Goal: Task Accomplishment & Management: Use online tool/utility

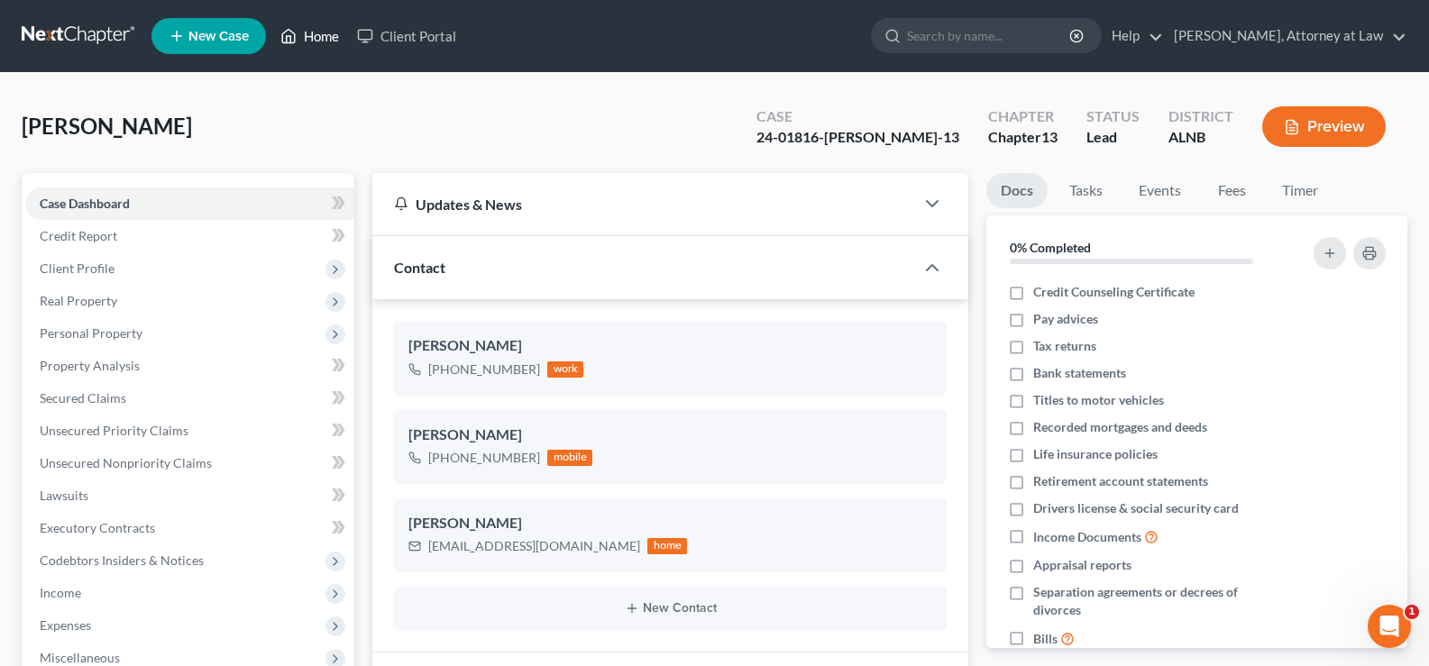
drag, startPoint x: 319, startPoint y: 32, endPoint x: 627, endPoint y: 114, distance: 318.2
click at [319, 30] on link "Home" at bounding box center [309, 36] width 77 height 32
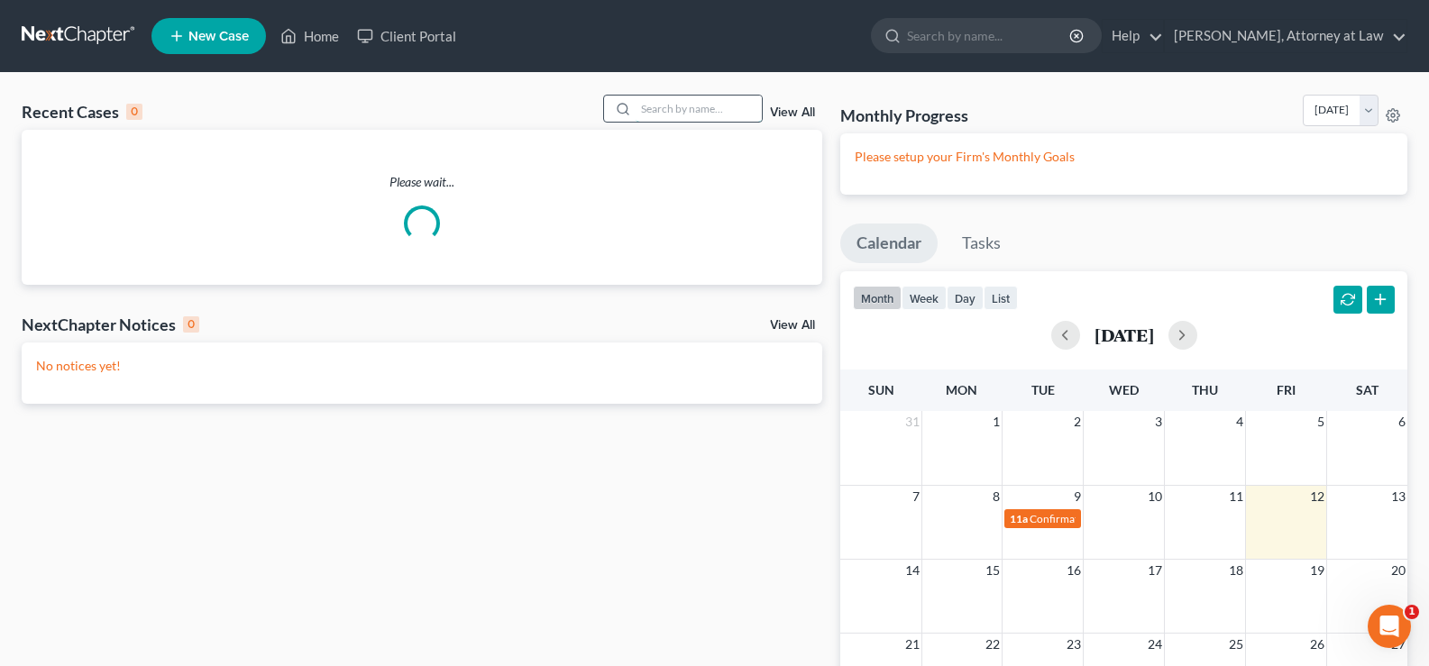
click at [721, 120] on input "search" at bounding box center [699, 109] width 126 height 26
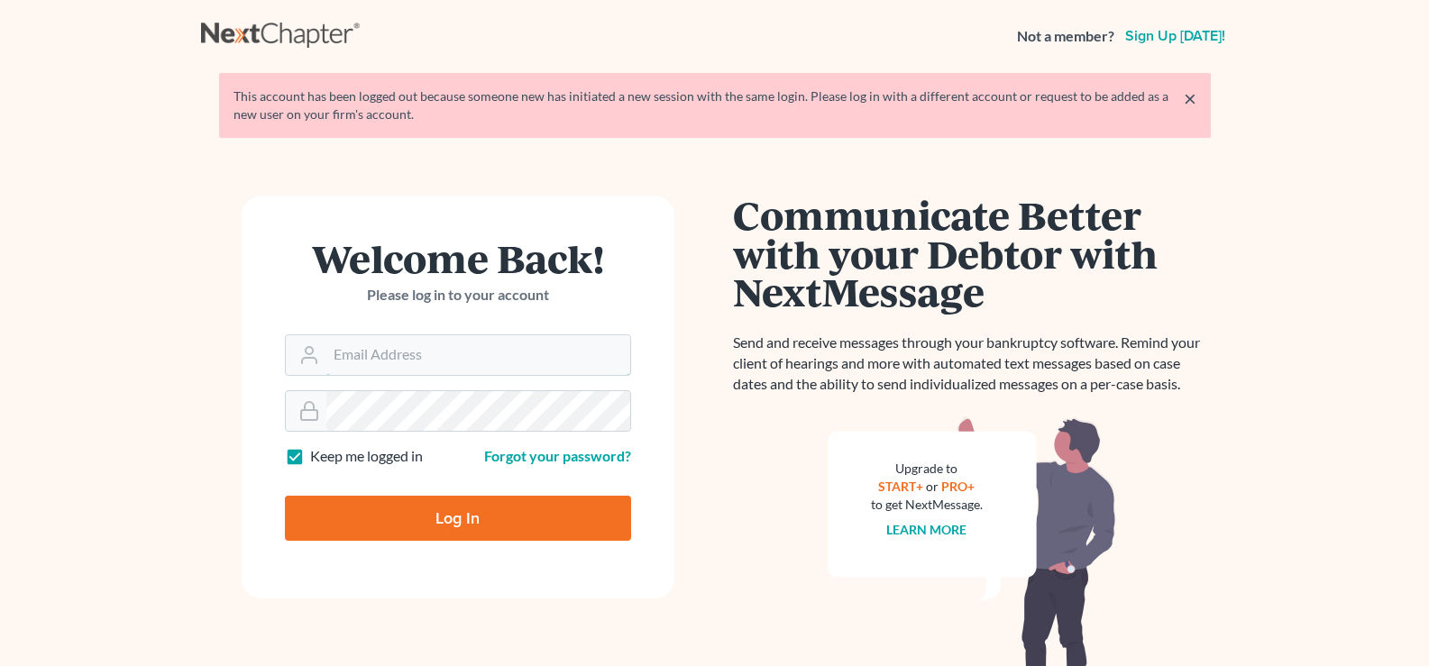
type input "[EMAIL_ADDRESS][DOMAIN_NAME]"
click at [415, 504] on input "Log In" at bounding box center [458, 518] width 346 height 45
type input "Thinking..."
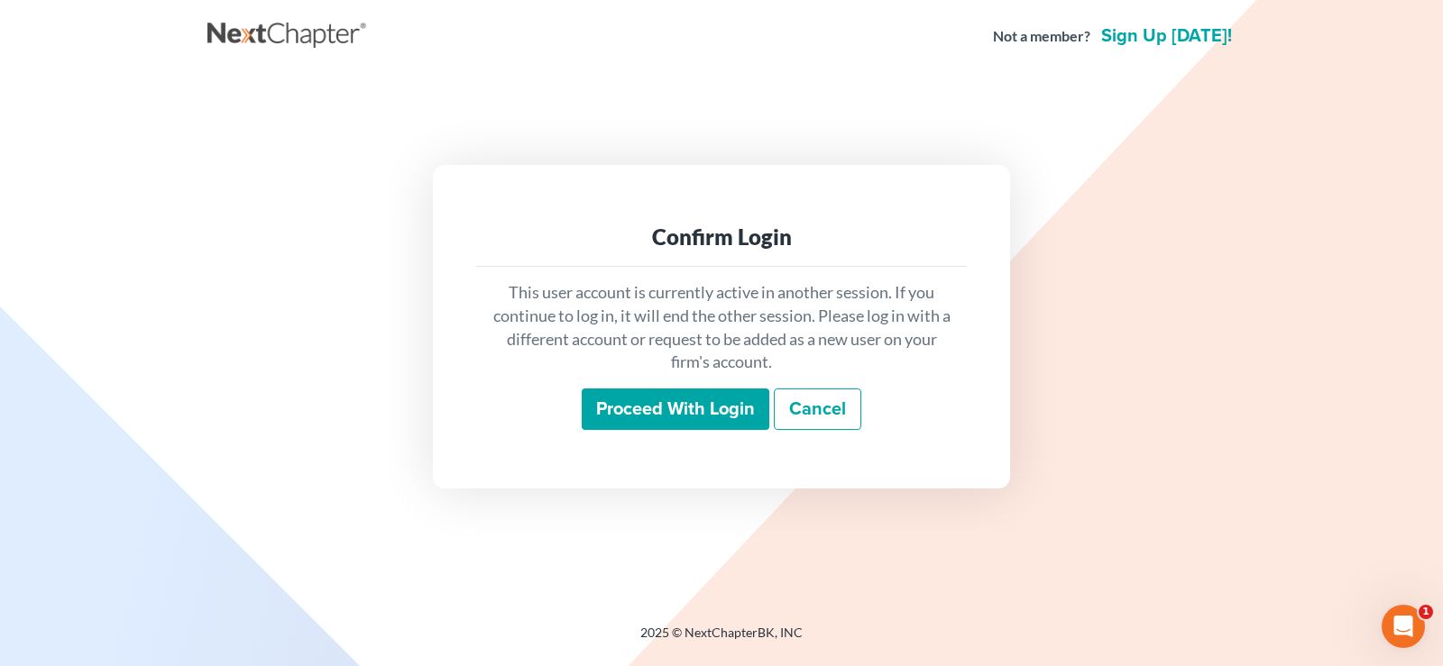
click at [685, 412] on input "Proceed with login" at bounding box center [676, 409] width 188 height 41
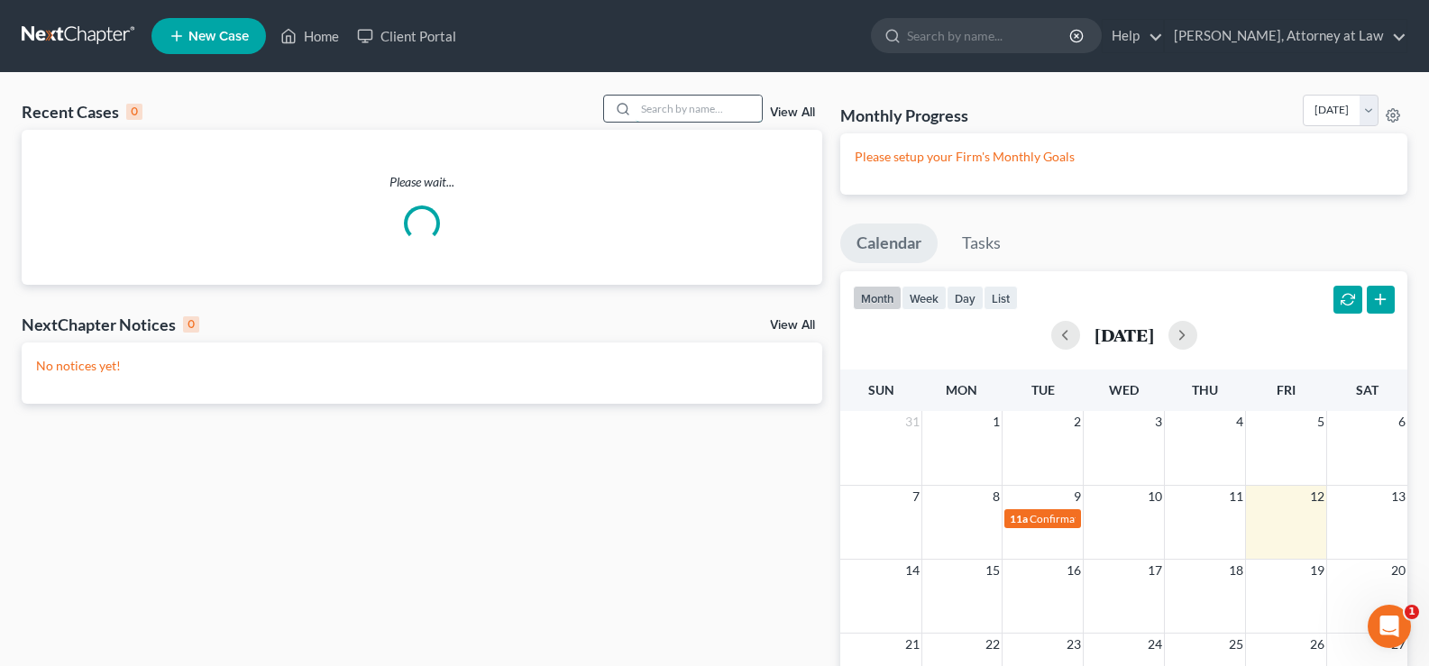
click at [698, 105] on input "search" at bounding box center [699, 109] width 126 height 26
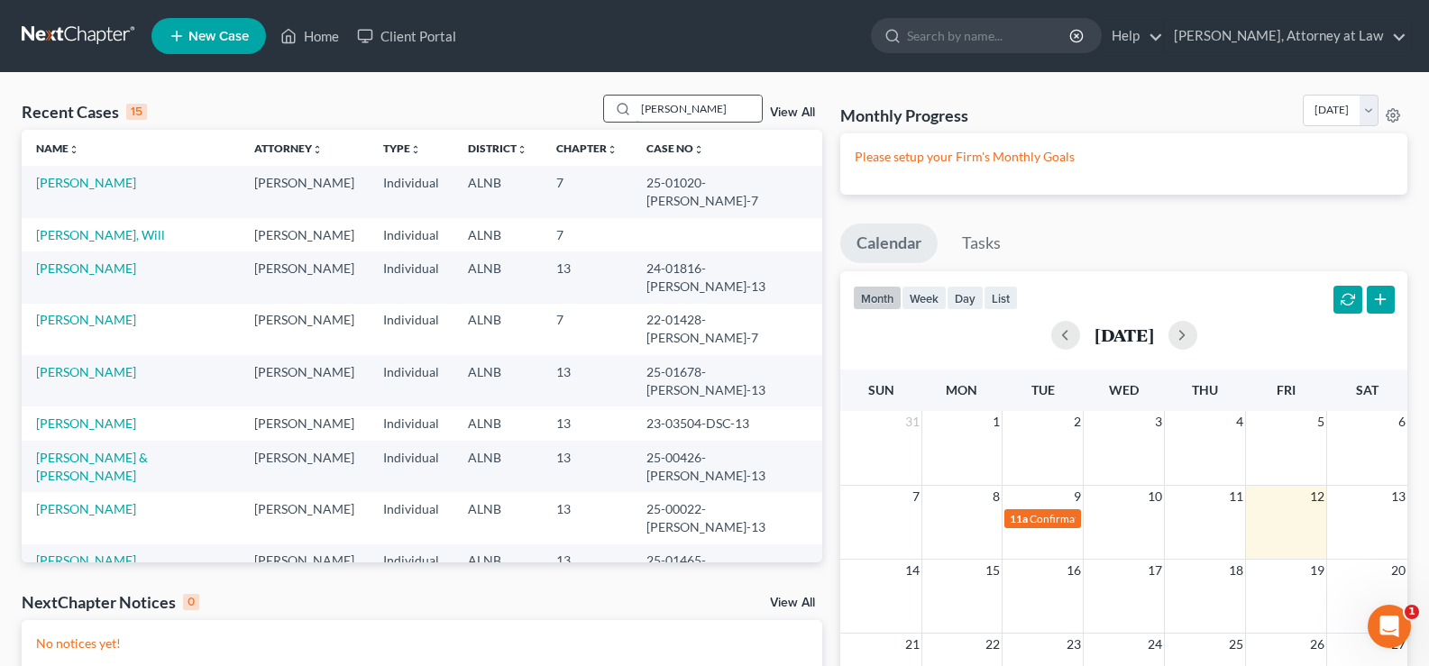
type input "tidwell"
